Goal: Use online tool/utility

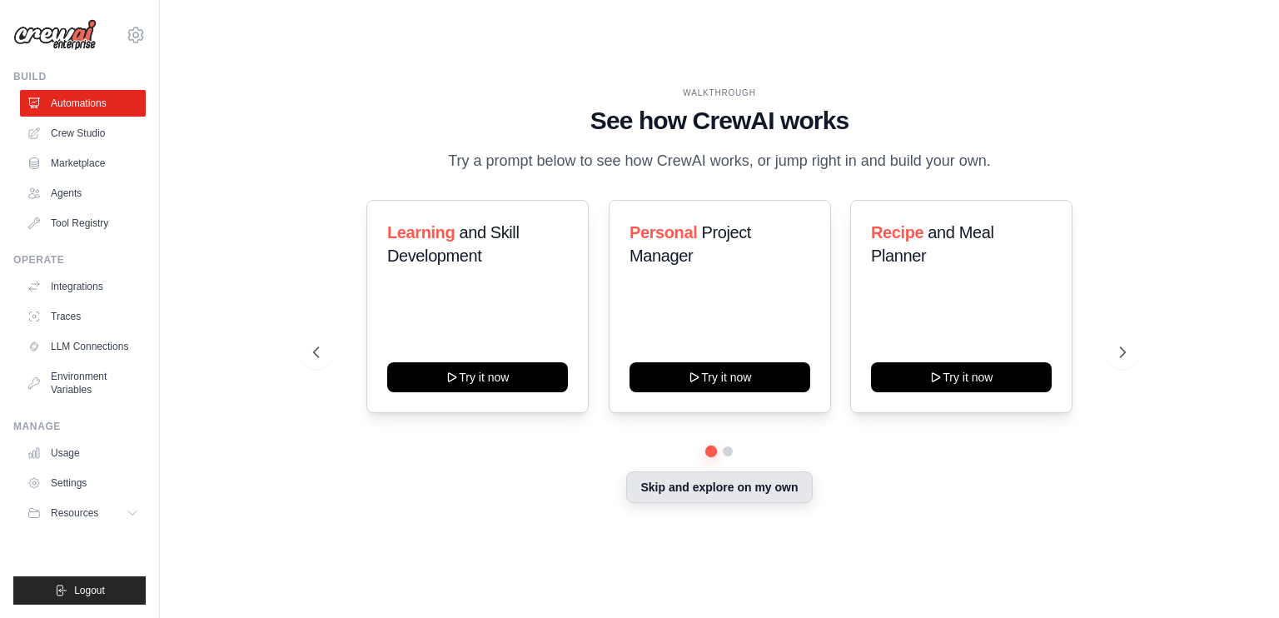
click at [691, 502] on button "Skip and explore on my own" at bounding box center [719, 487] width 186 height 32
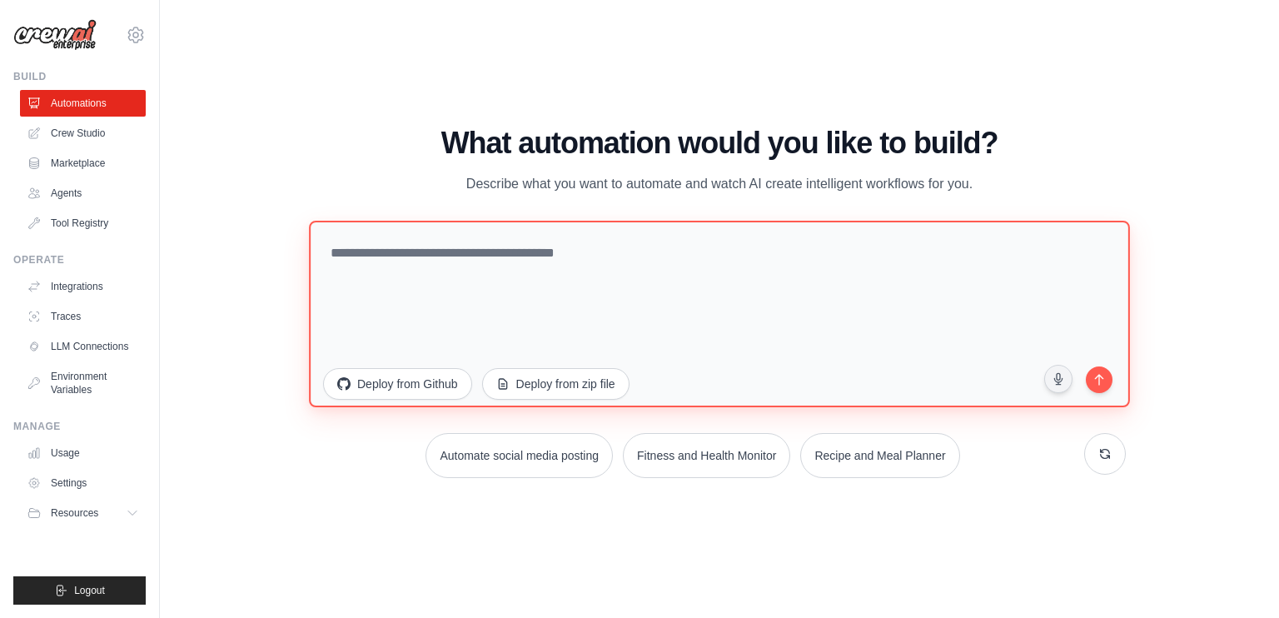
click at [534, 300] on textarea at bounding box center [719, 314] width 821 height 187
click at [601, 299] on textarea at bounding box center [719, 314] width 821 height 187
paste textarea "**********"
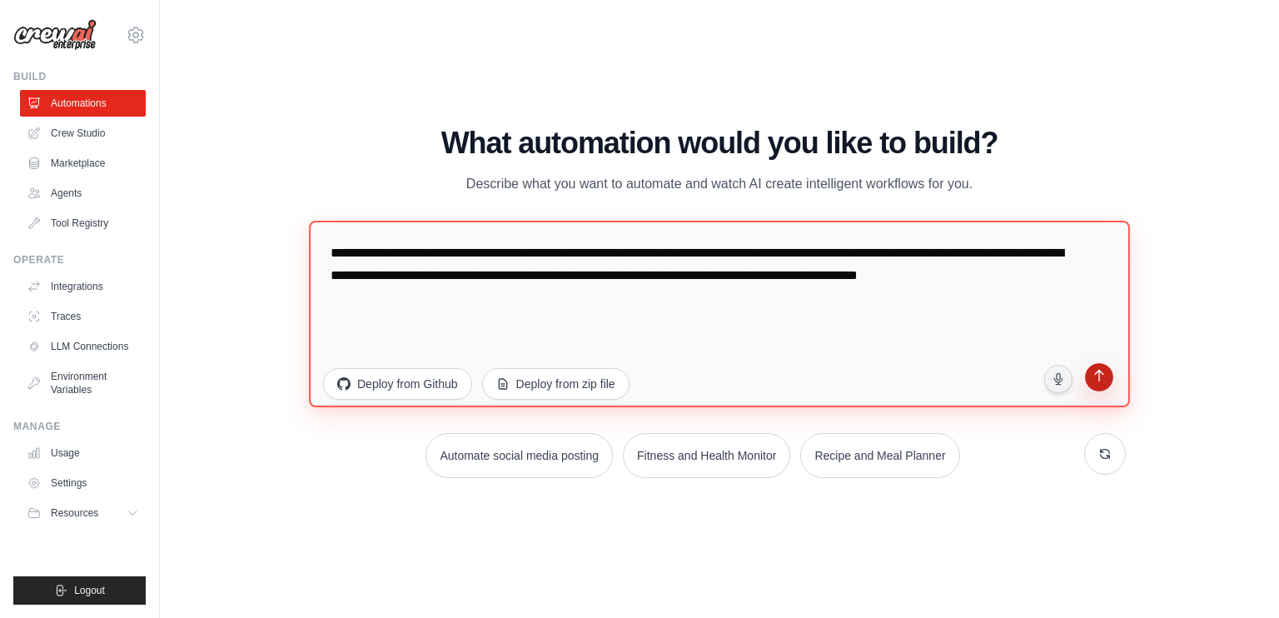
type textarea "**********"
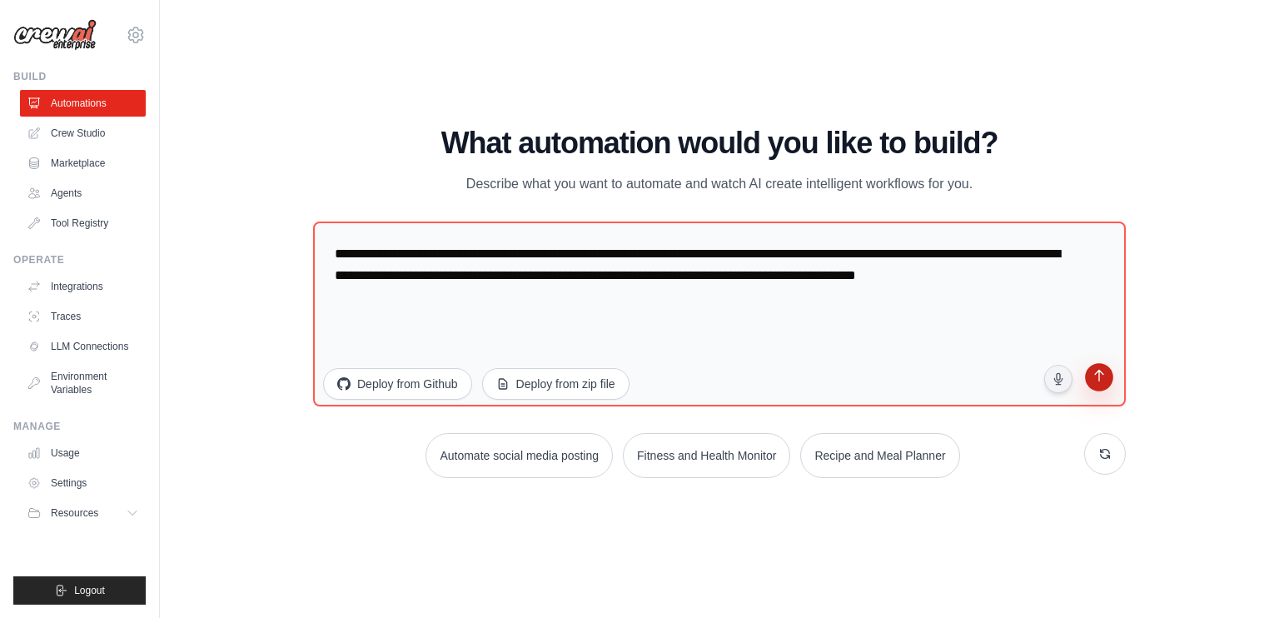
click at [1100, 386] on button "submit" at bounding box center [1100, 380] width 32 height 32
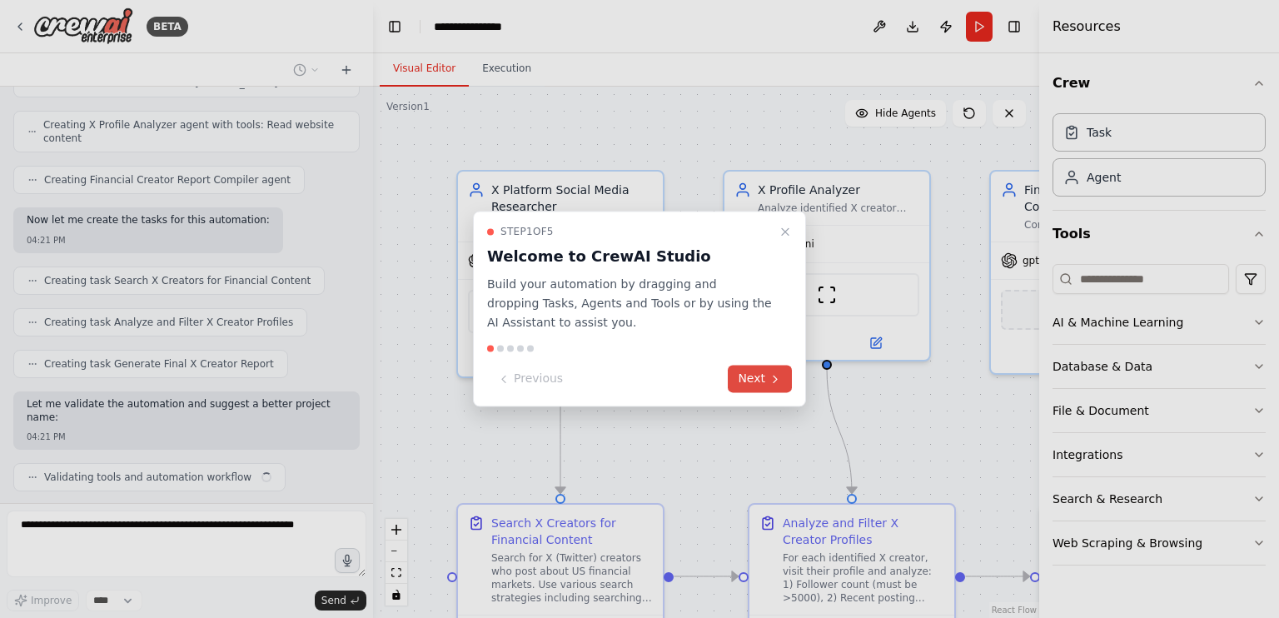
scroll to position [614, 0]
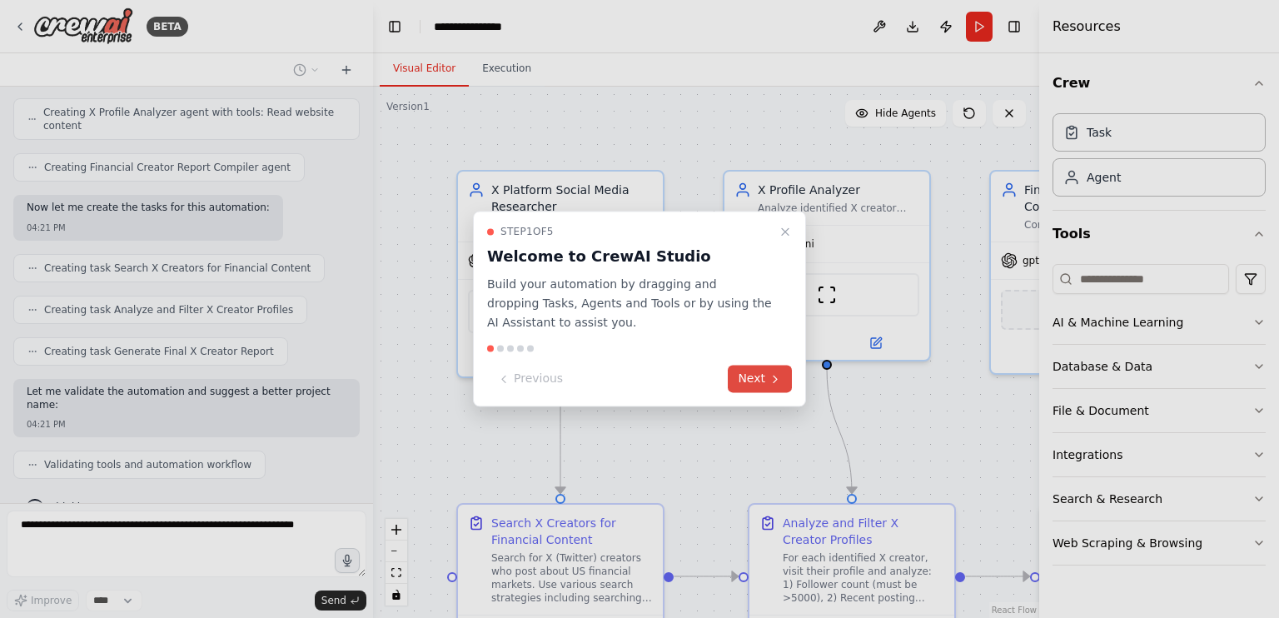
click at [776, 385] on icon at bounding box center [775, 378] width 13 height 13
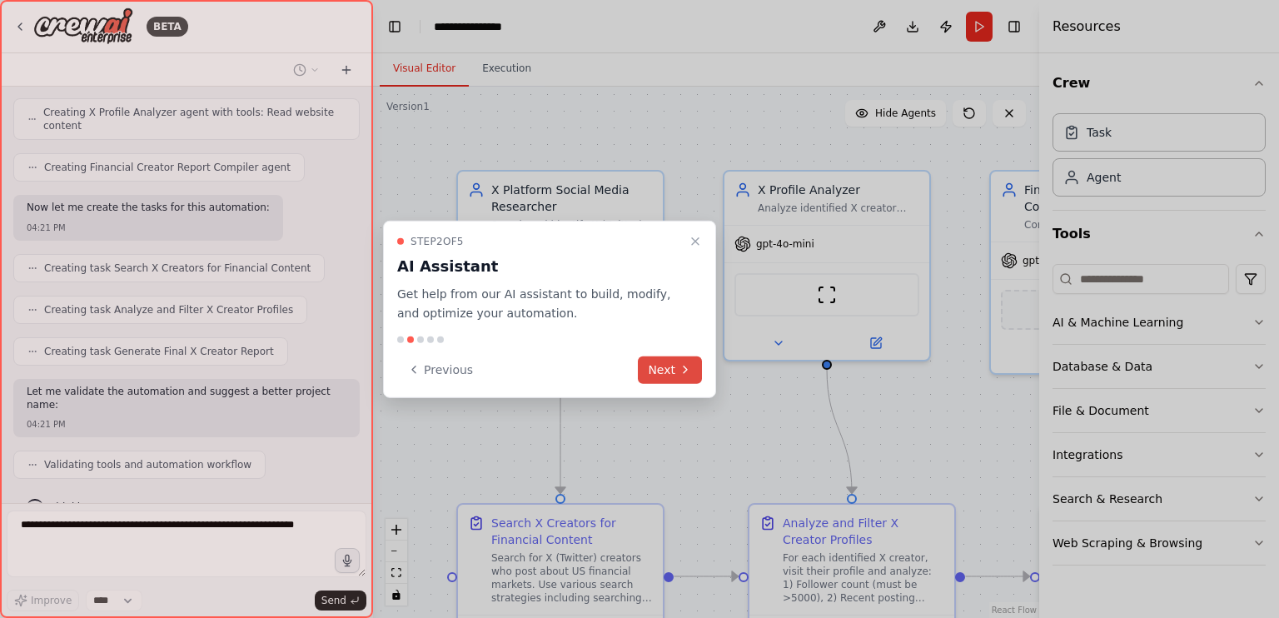
scroll to position [656, 0]
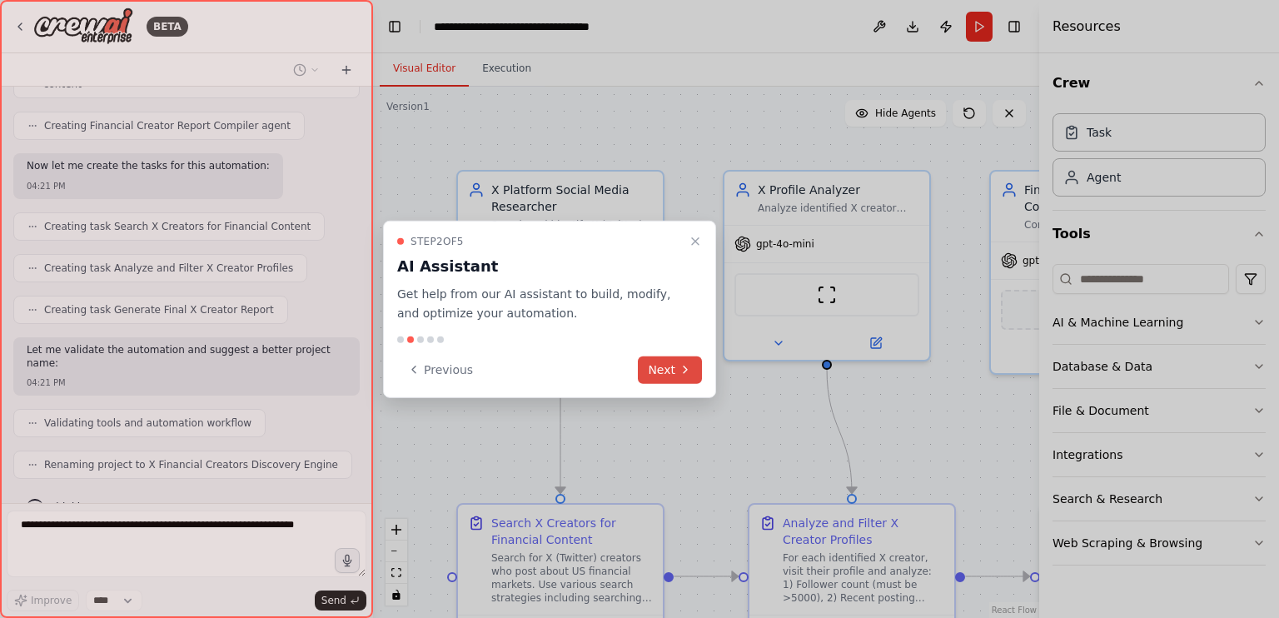
click at [664, 376] on button "Next" at bounding box center [670, 369] width 64 height 27
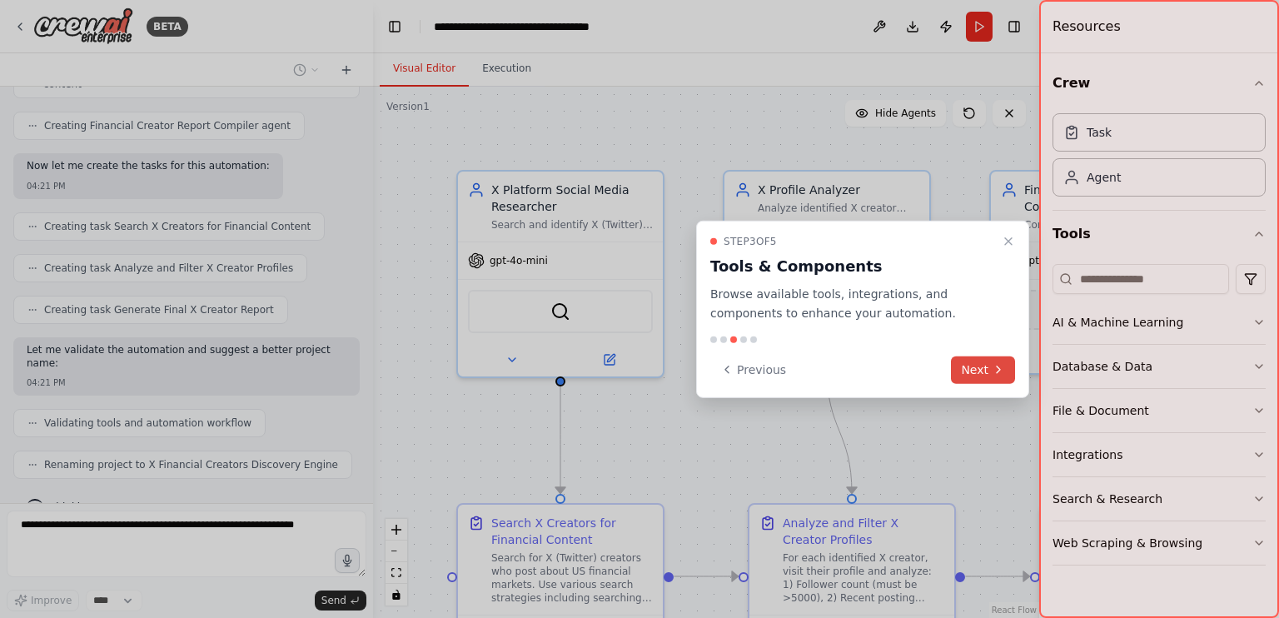
click at [995, 371] on icon at bounding box center [998, 369] width 13 height 13
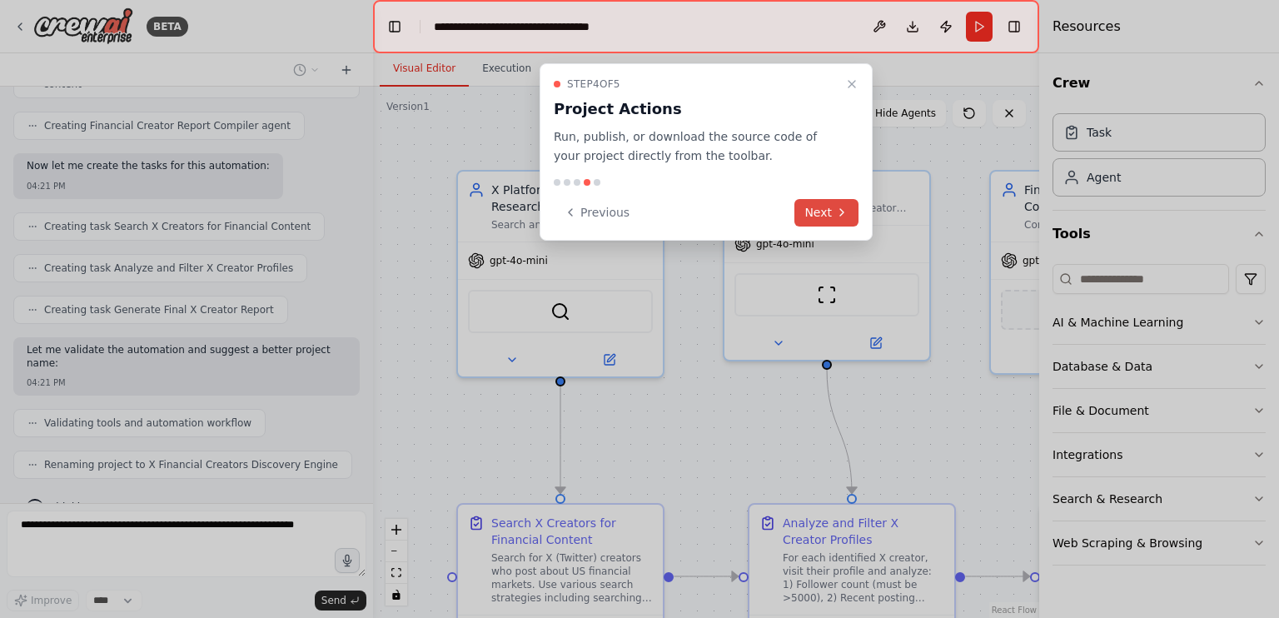
click at [846, 207] on icon at bounding box center [842, 212] width 13 height 13
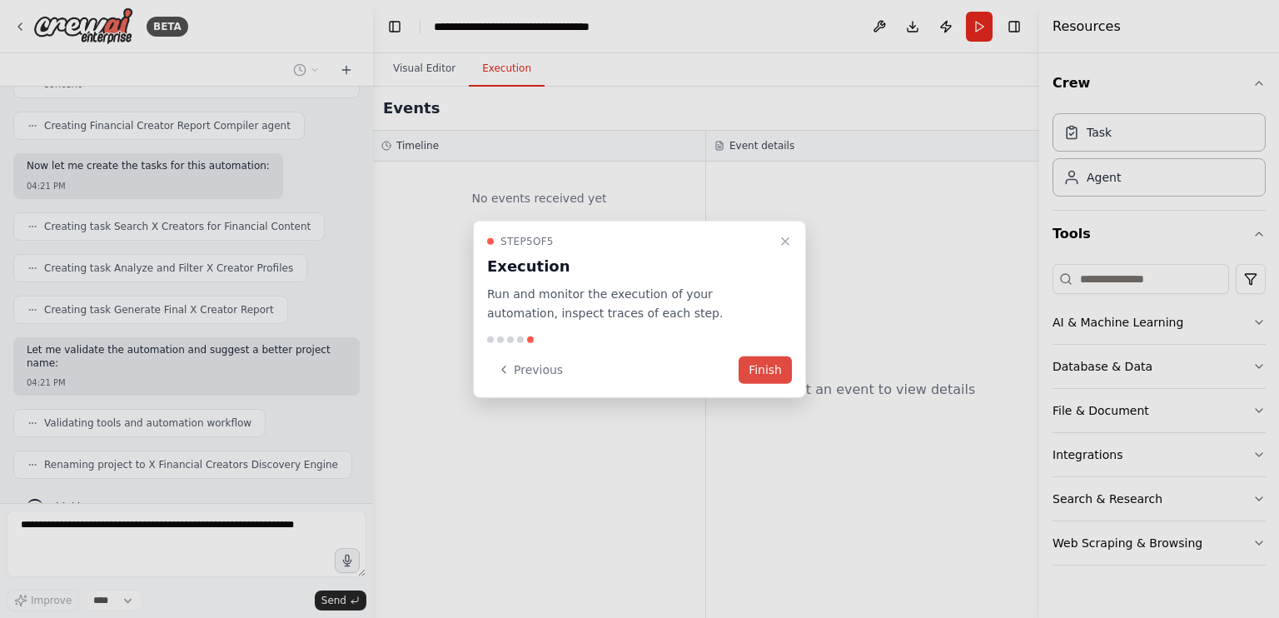
click at [771, 369] on button "Finish" at bounding box center [765, 369] width 53 height 27
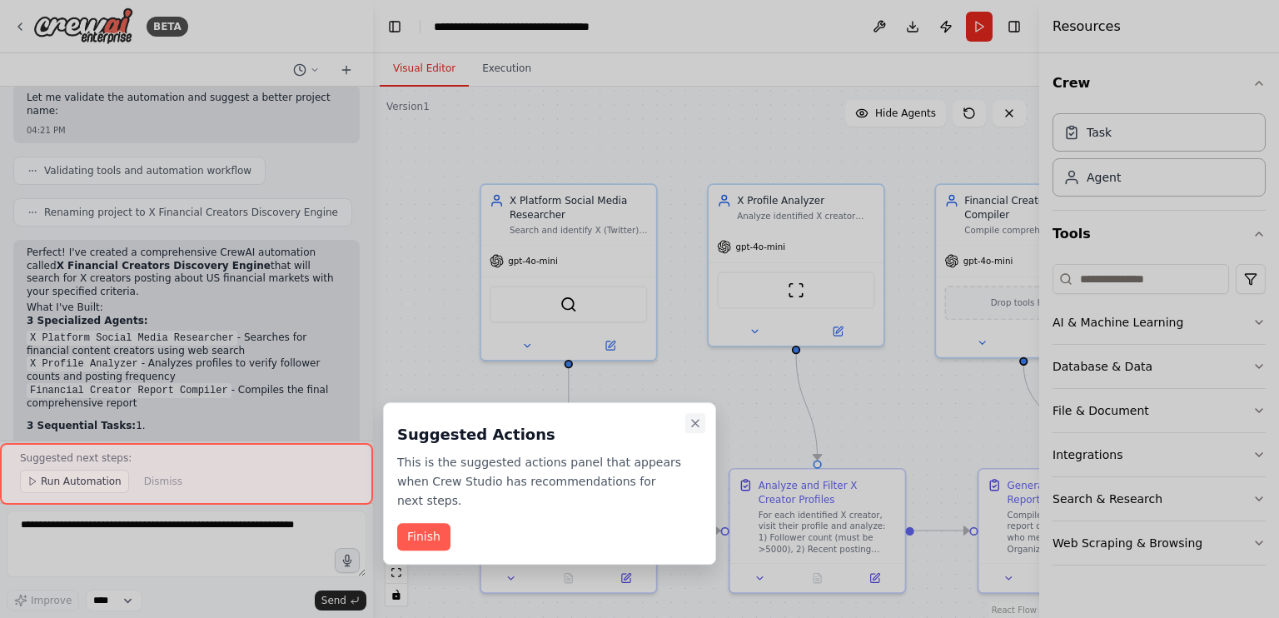
click at [693, 422] on icon "Close walkthrough" at bounding box center [695, 423] width 13 height 13
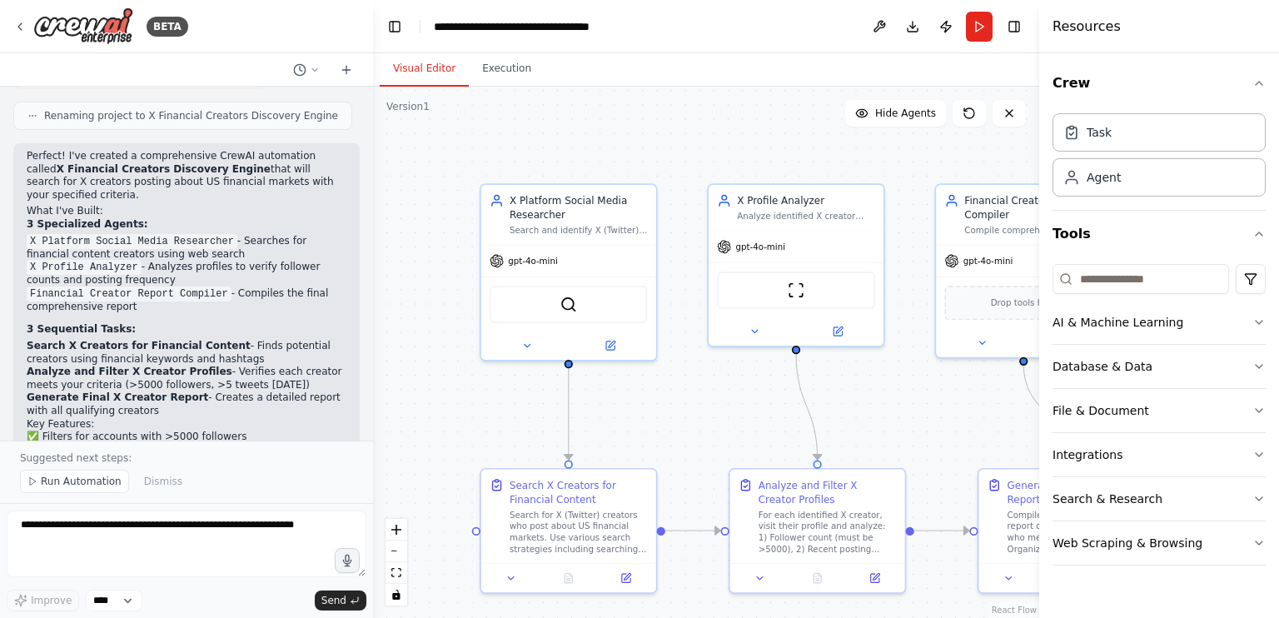
scroll to position [1213, 0]
